Goal: Task Accomplishment & Management: Manage account settings

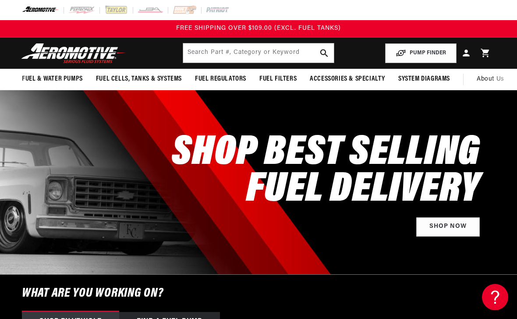
click at [467, 47] on link "Log in" at bounding box center [465, 53] width 19 height 21
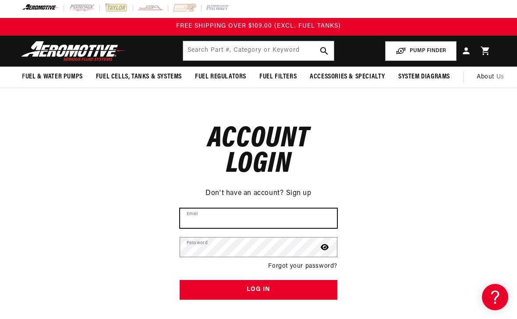
click at [208, 212] on input "Email" at bounding box center [258, 217] width 157 height 19
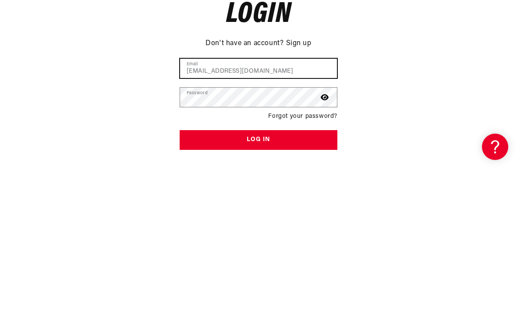
type input "[EMAIL_ADDRESS][DOMAIN_NAME]"
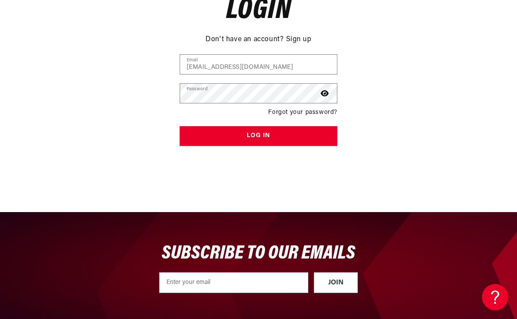
scroll to position [155, 0]
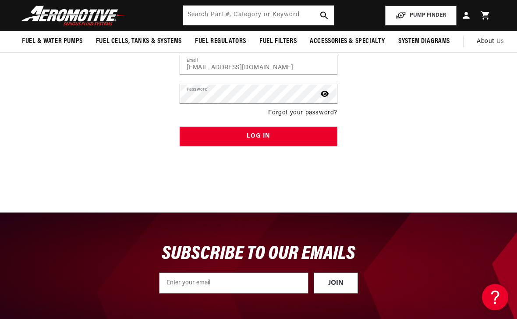
click at [270, 132] on button "Log in" at bounding box center [259, 137] width 158 height 20
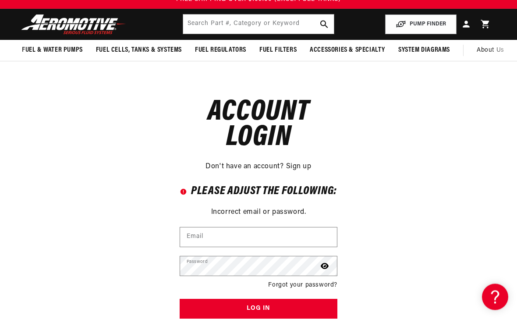
scroll to position [28, 0]
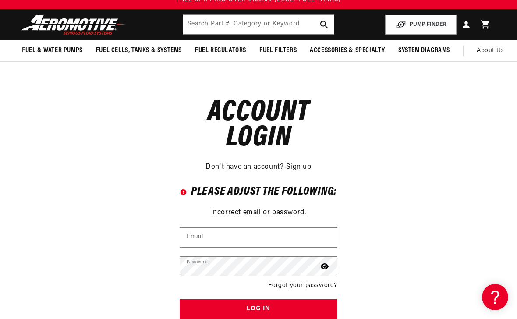
click at [303, 167] on link "Sign up" at bounding box center [298, 167] width 25 height 11
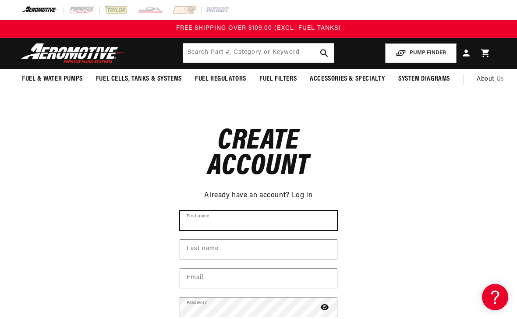
click at [259, 219] on input "First name" at bounding box center [258, 220] width 157 height 19
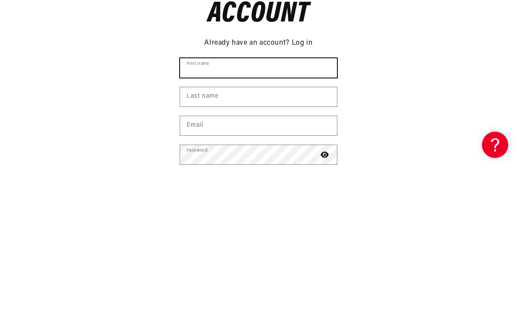
type input "Mike"
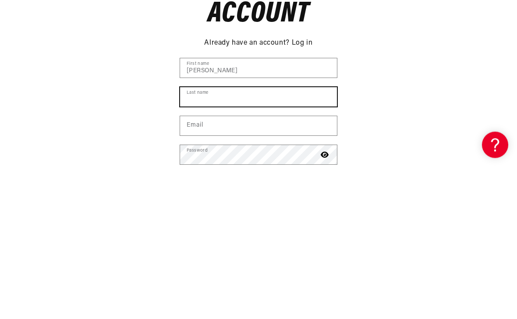
type input "Lewis"
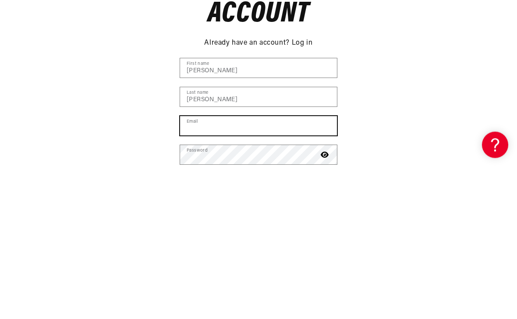
type input "mlewis100@sbcglobal.net"
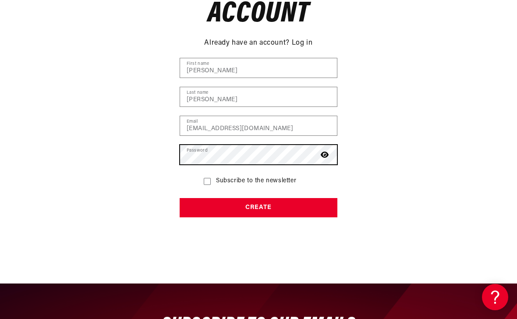
scroll to position [152, 0]
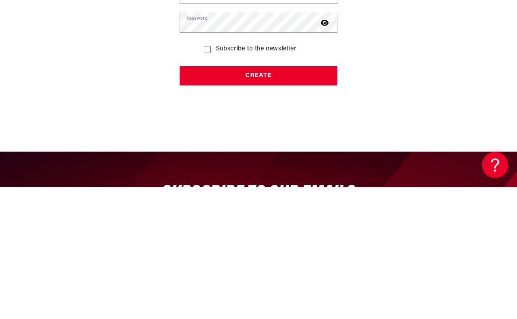
click at [281, 198] on button "Create" at bounding box center [259, 208] width 158 height 20
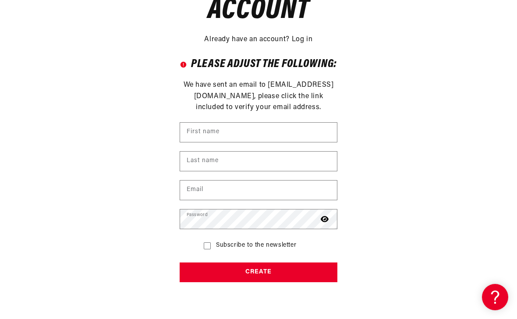
scroll to position [156, 0]
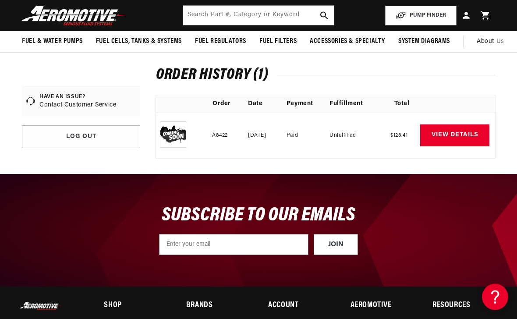
scroll to position [38, 0]
click at [94, 139] on link "Log out" at bounding box center [81, 136] width 118 height 23
